Goal: Task Accomplishment & Management: Manage account settings

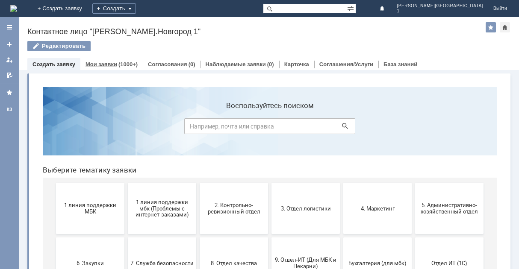
click at [93, 60] on div "Мои заявки (1000+)" at bounding box center [111, 64] width 62 height 12
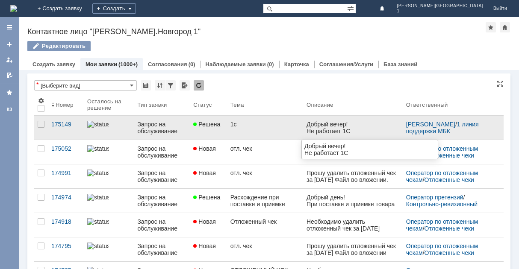
click at [338, 124] on div "Добрый вечер!" at bounding box center [328, 124] width 44 height 7
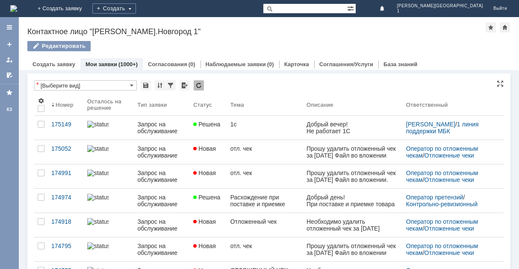
click at [157, 104] on div "Тип заявки" at bounding box center [152, 105] width 30 height 6
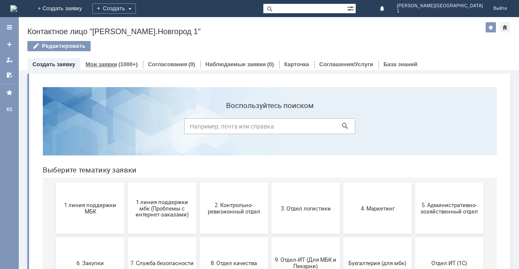
click at [118, 67] on div "(1000+)" at bounding box center [127, 64] width 19 height 6
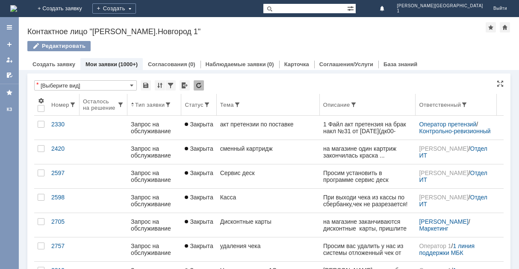
click at [56, 109] on th "Номер" at bounding box center [64, 105] width 32 height 22
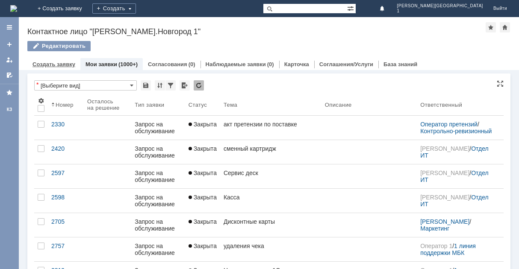
click at [48, 66] on link "Создать заявку" at bounding box center [54, 64] width 43 height 6
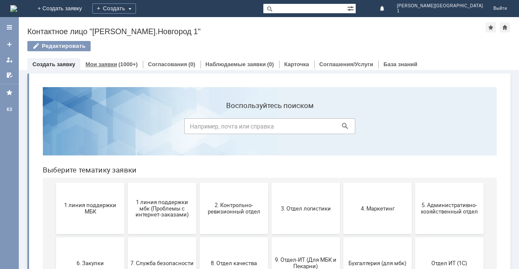
click at [115, 66] on link "Мои заявки" at bounding box center [102, 64] width 32 height 6
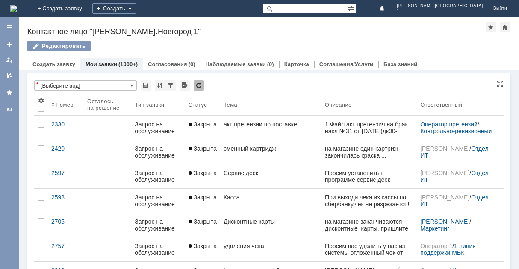
click at [331, 65] on link "Соглашения/Услуги" at bounding box center [346, 64] width 54 height 6
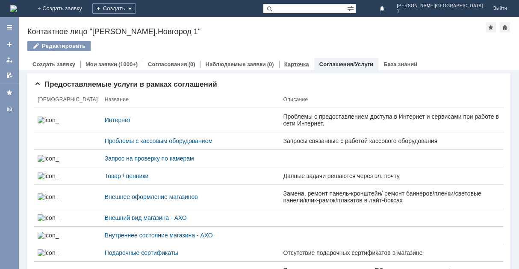
click at [294, 63] on link "Карточка" at bounding box center [296, 64] width 25 height 6
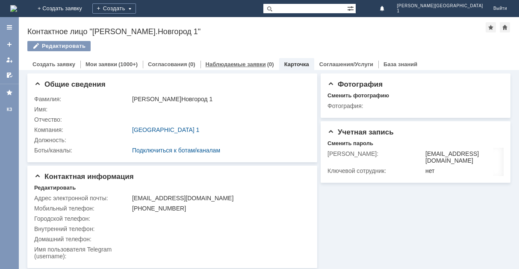
click at [236, 68] on div "Наблюдаемые заявки (0)" at bounding box center [240, 64] width 79 height 12
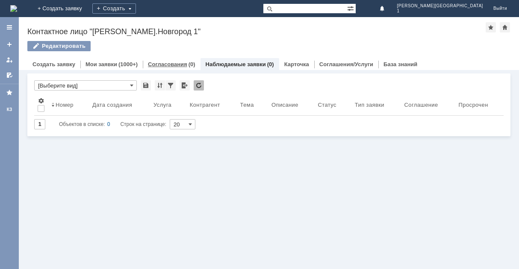
click at [178, 65] on link "Согласования" at bounding box center [167, 64] width 39 height 6
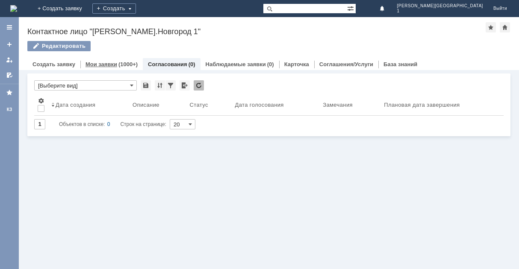
click at [87, 61] on link "Мои заявки" at bounding box center [102, 64] width 32 height 6
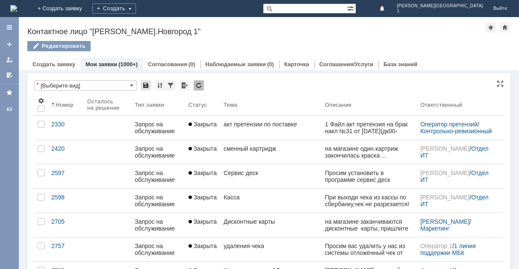
click at [145, 87] on div at bounding box center [146, 85] width 10 height 10
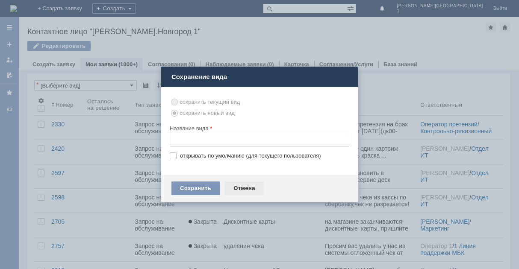
click at [246, 186] on div "Отмена" at bounding box center [244, 189] width 39 height 14
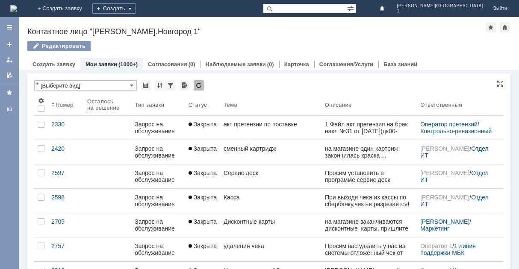
click at [128, 88] on input "[Выберите вид]" at bounding box center [85, 85] width 103 height 10
click at [133, 84] on span at bounding box center [131, 85] width 3 height 7
type input "[Выберите вид]"
click at [87, 10] on link "+ Создать заявку" at bounding box center [60, 8] width 55 height 17
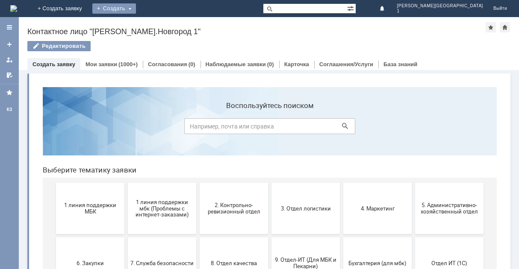
click at [136, 8] on div "Создать" at bounding box center [114, 8] width 44 height 10
click at [87, 14] on link "+ Создать заявку" at bounding box center [60, 8] width 55 height 17
click at [106, 59] on div "Мои заявки (1000+)" at bounding box center [111, 64] width 62 height 12
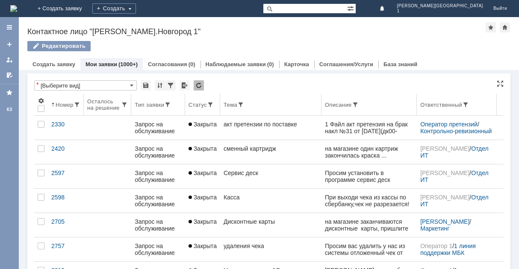
click at [202, 105] on div "Статус" at bounding box center [198, 105] width 18 height 6
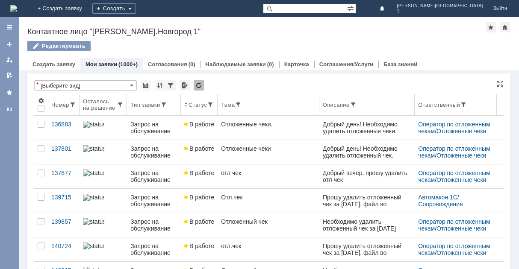
click at [223, 106] on div "Тема" at bounding box center [228, 105] width 14 height 6
